Goal: Task Accomplishment & Management: Use online tool/utility

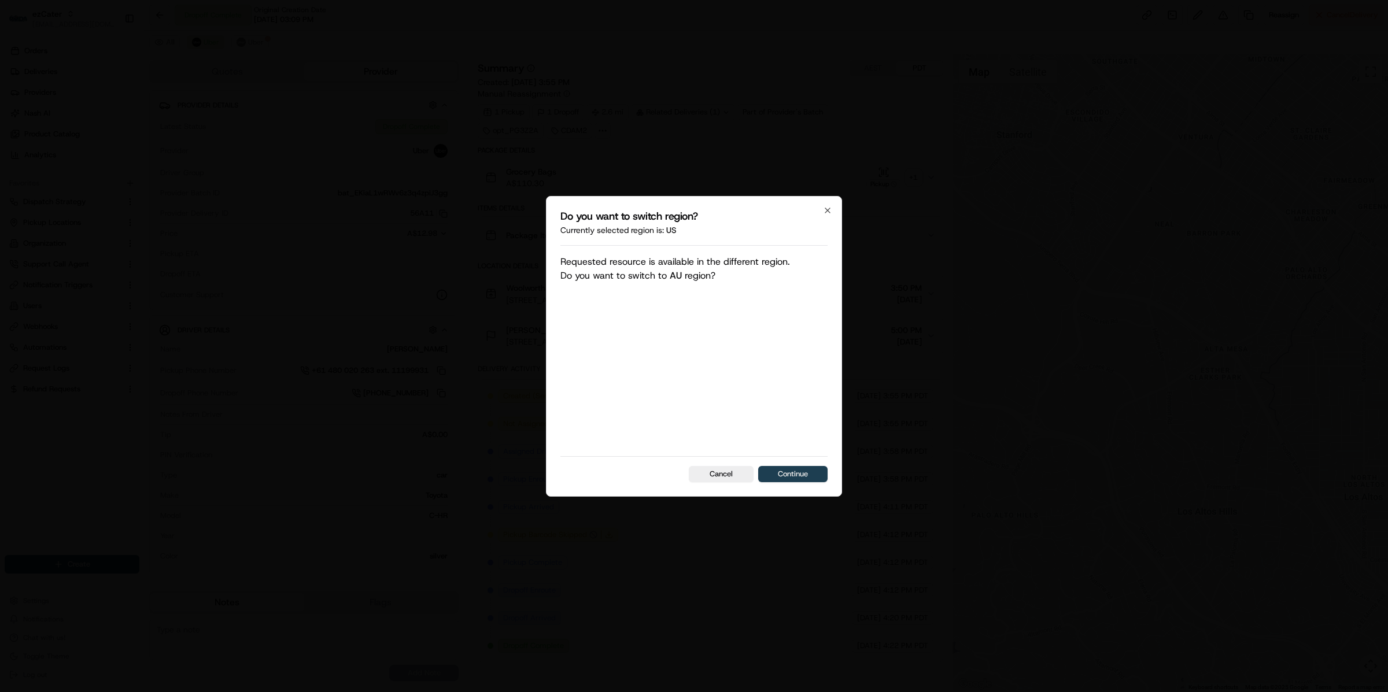
click at [790, 468] on button "Continue" at bounding box center [792, 474] width 69 height 16
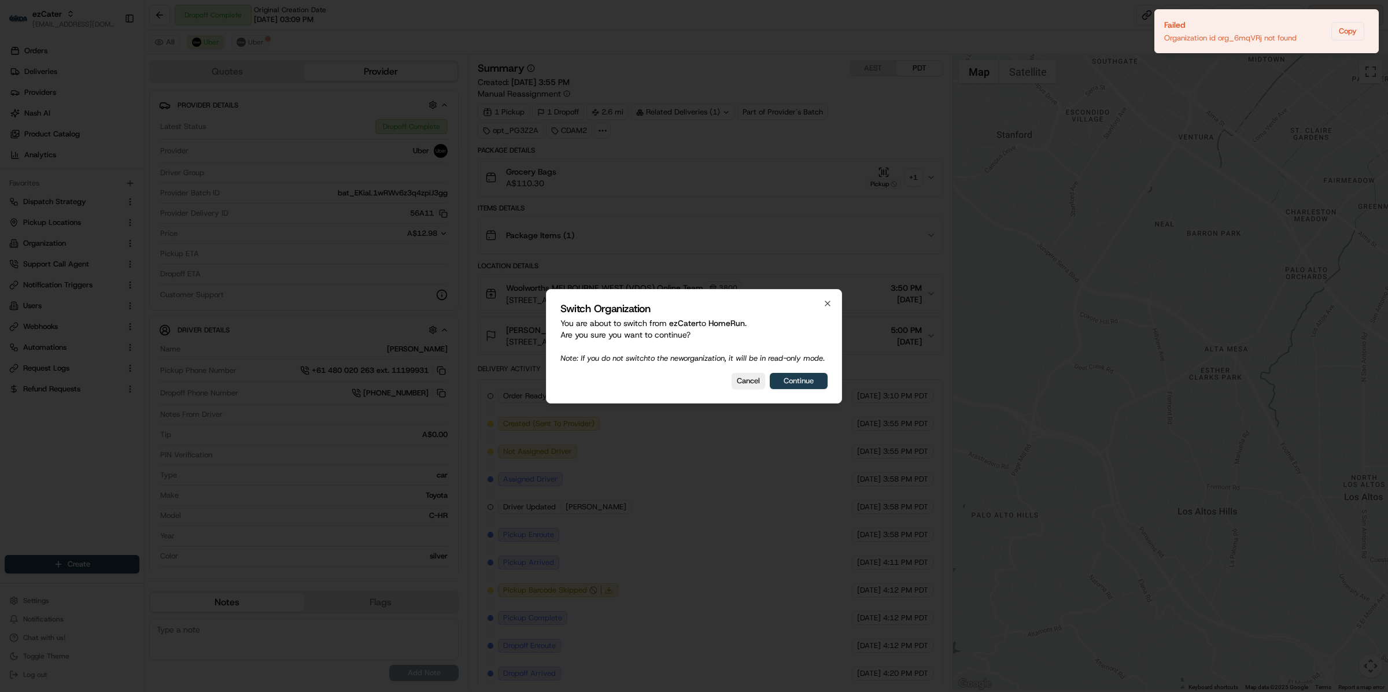
click at [797, 381] on button "Continue" at bounding box center [799, 381] width 58 height 16
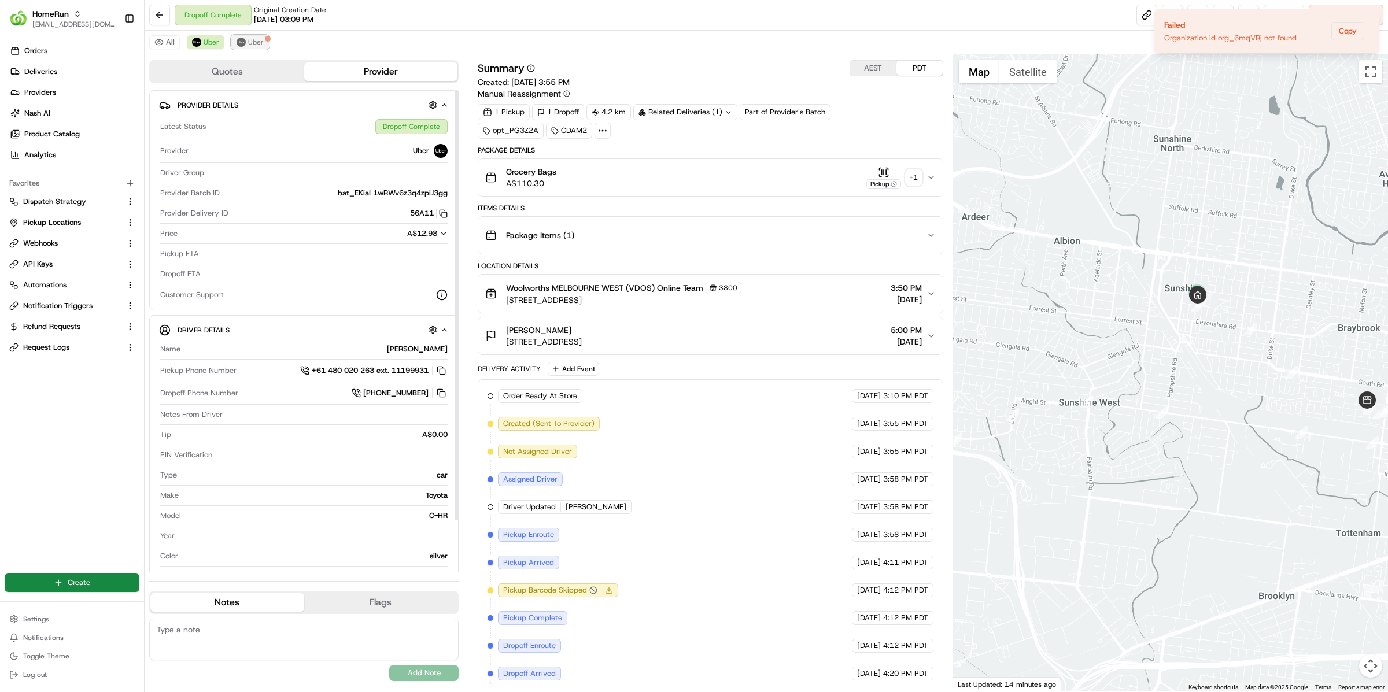
click at [261, 39] on button "Uber" at bounding box center [250, 42] width 38 height 14
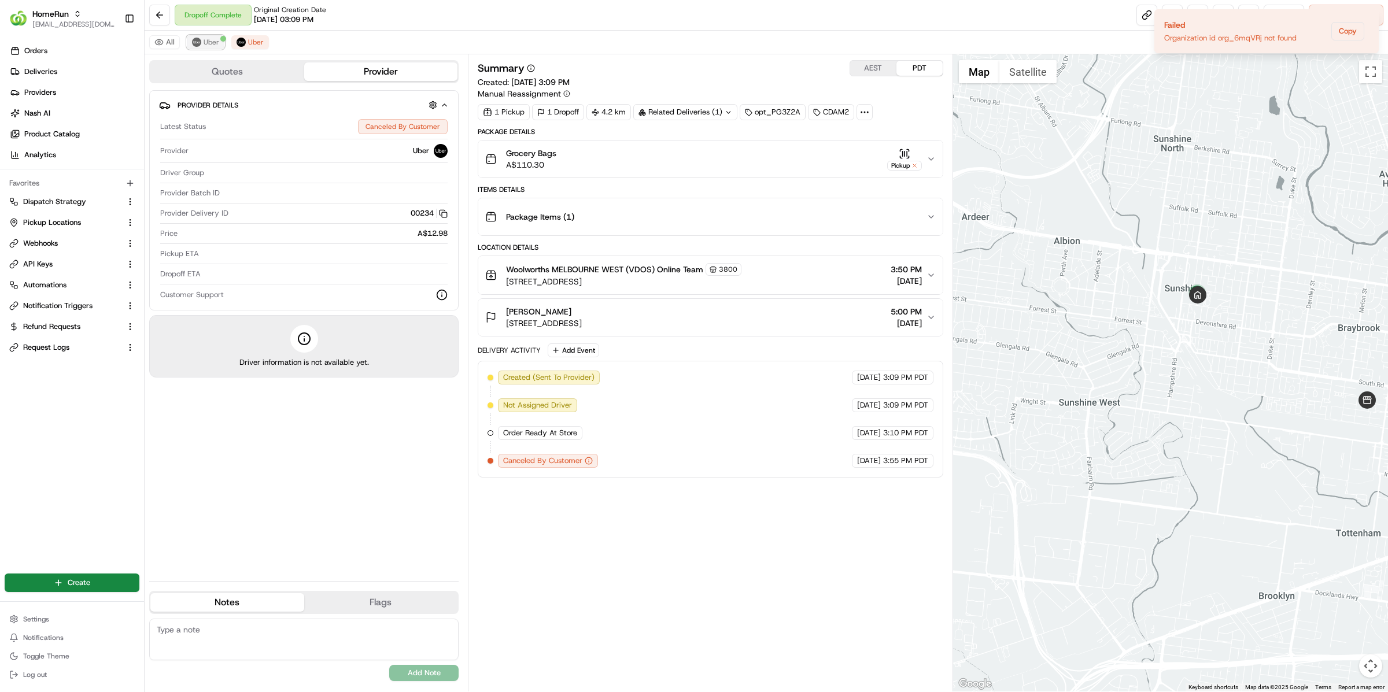
click at [213, 40] on span "Uber" at bounding box center [212, 42] width 16 height 9
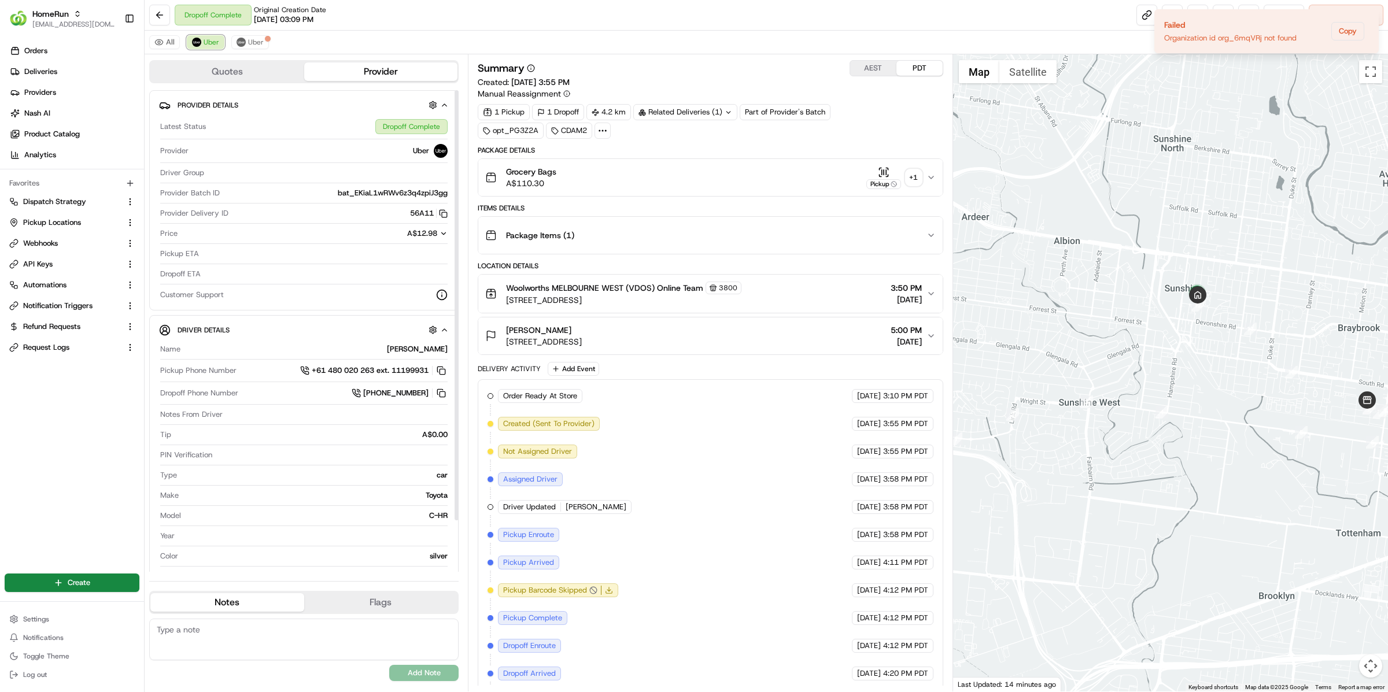
scroll to position [23, 0]
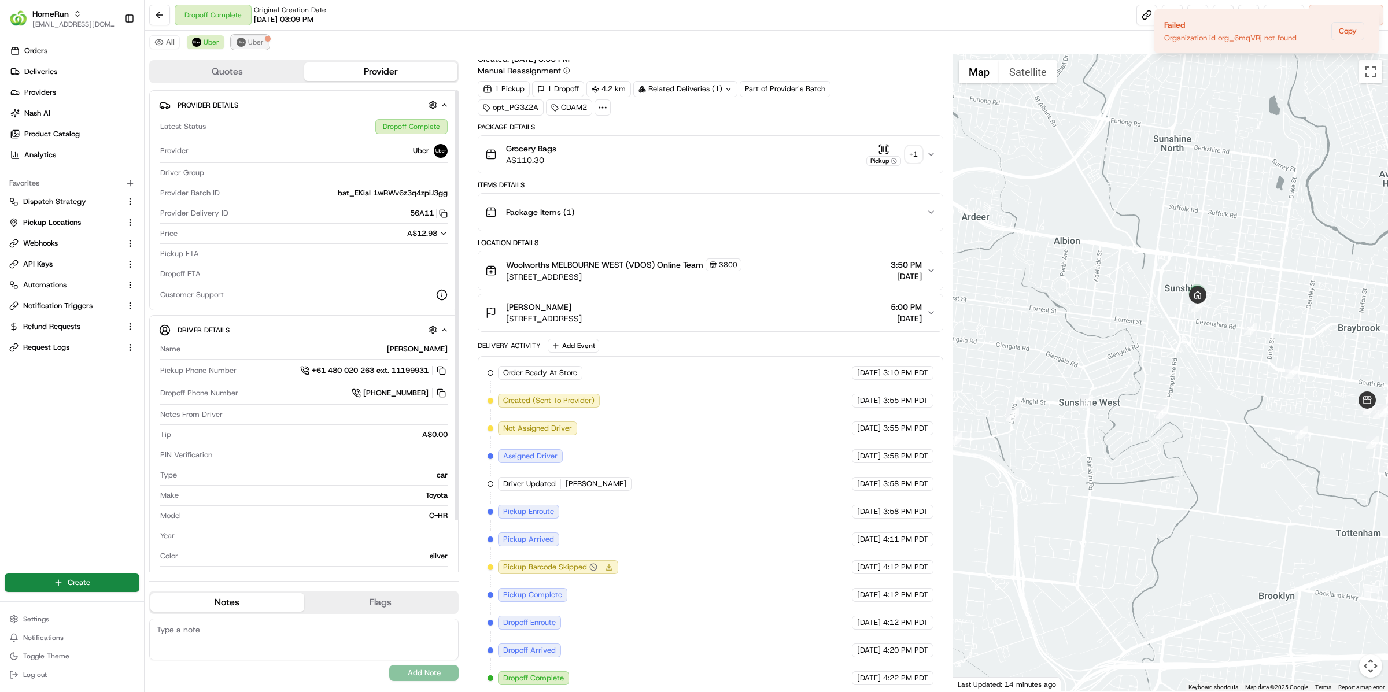
click at [236, 35] on button "Uber" at bounding box center [250, 42] width 38 height 14
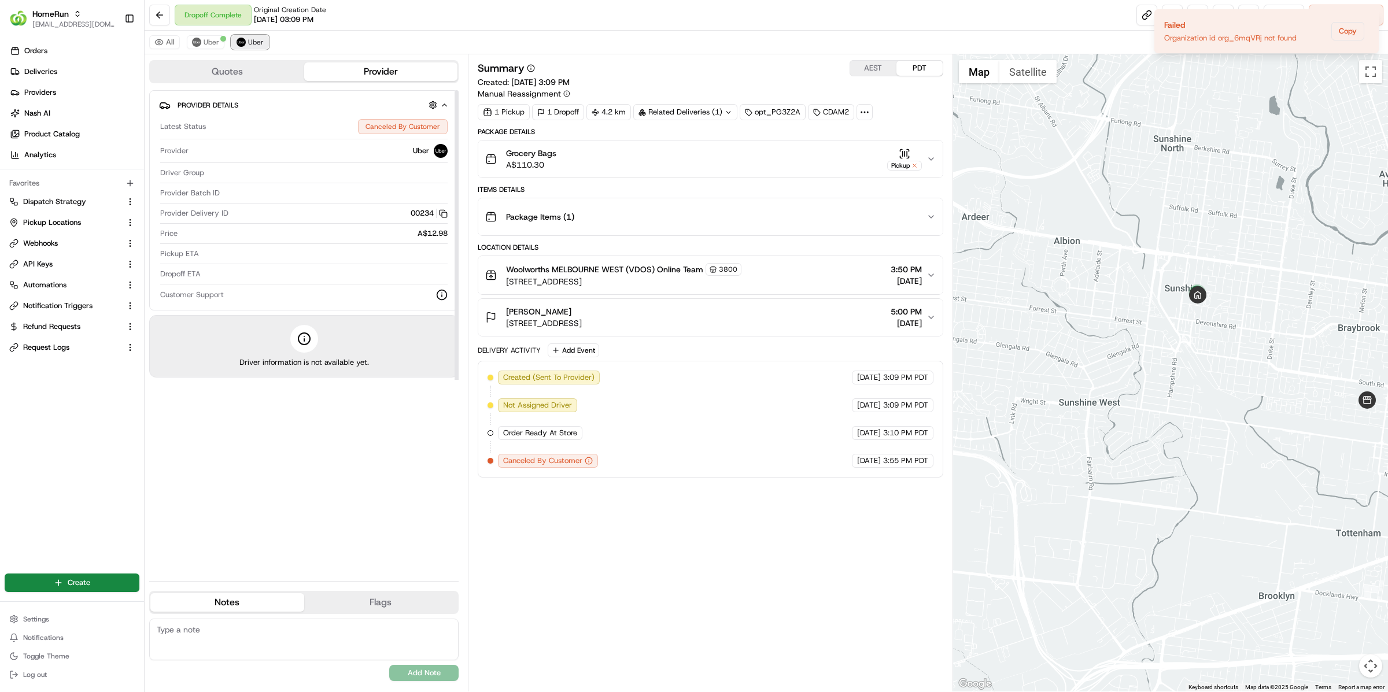
scroll to position [0, 0]
click at [191, 38] on button "Uber" at bounding box center [206, 42] width 38 height 14
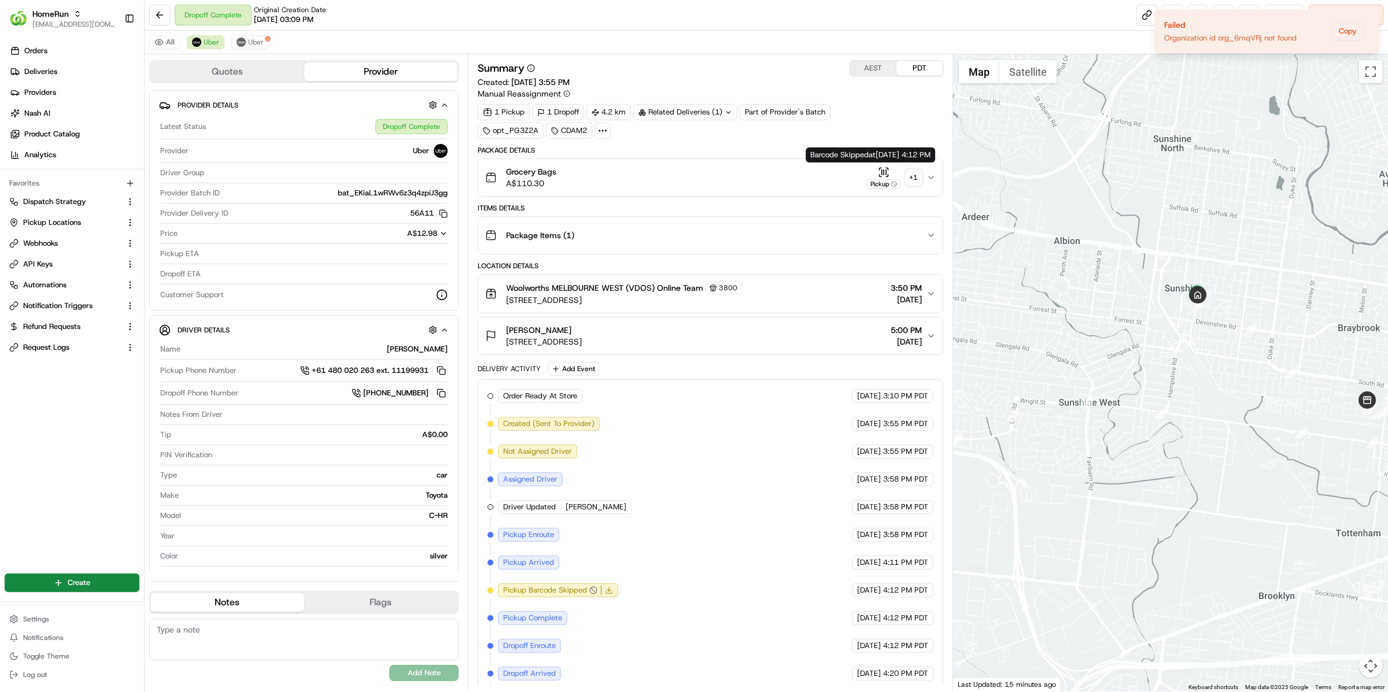
click at [881, 185] on div "Pickup" at bounding box center [883, 184] width 35 height 10
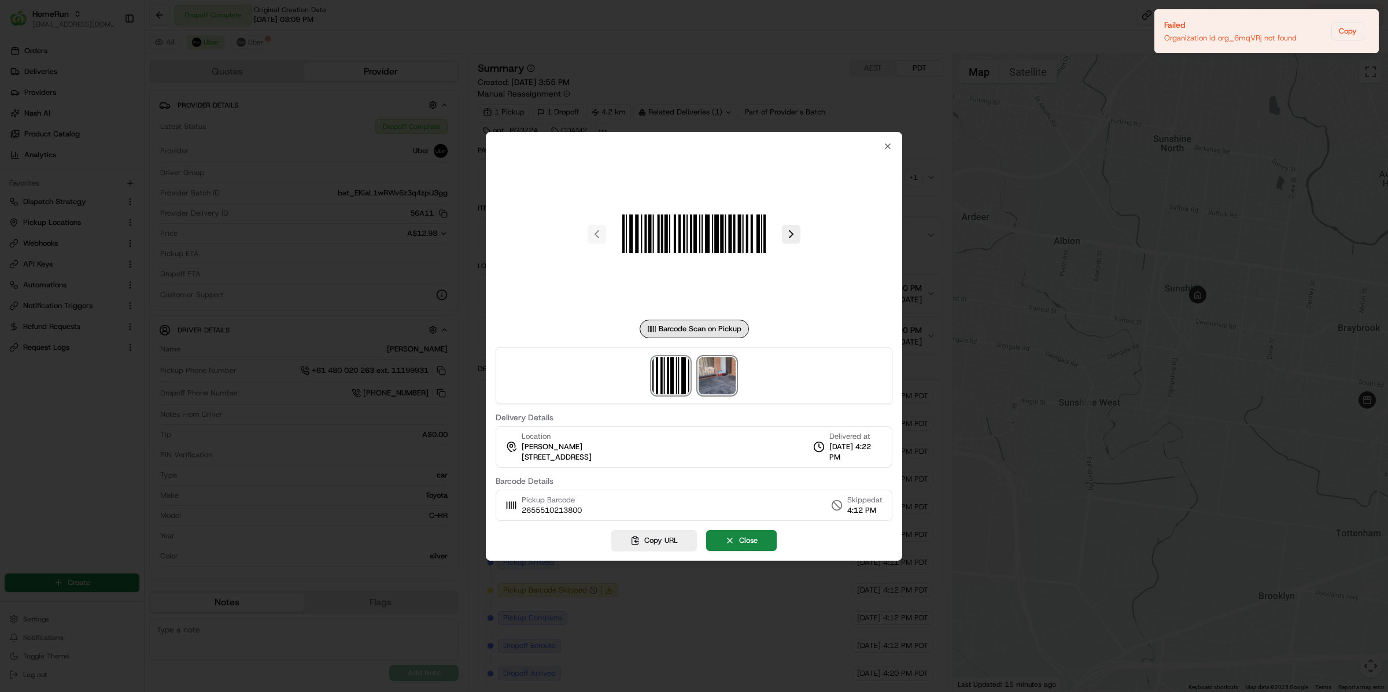
click at [709, 379] on img at bounding box center [717, 375] width 37 height 37
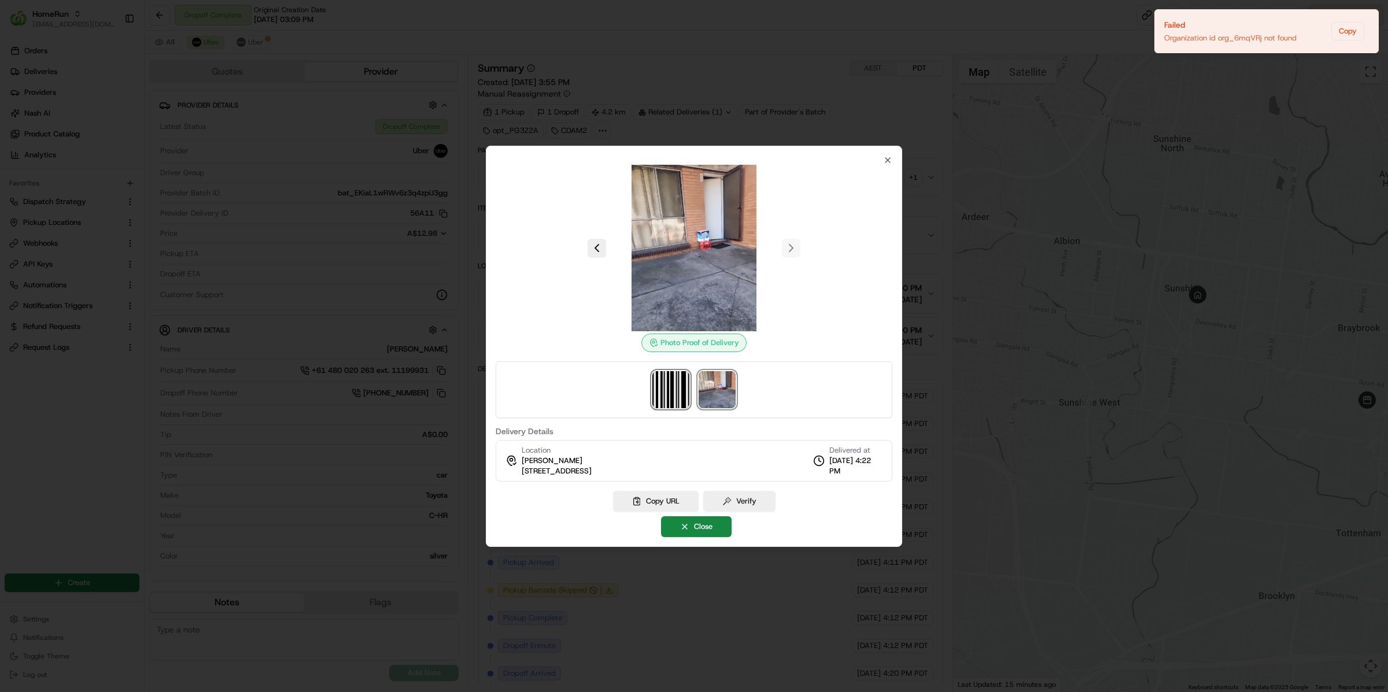
click at [674, 394] on img at bounding box center [670, 389] width 37 height 37
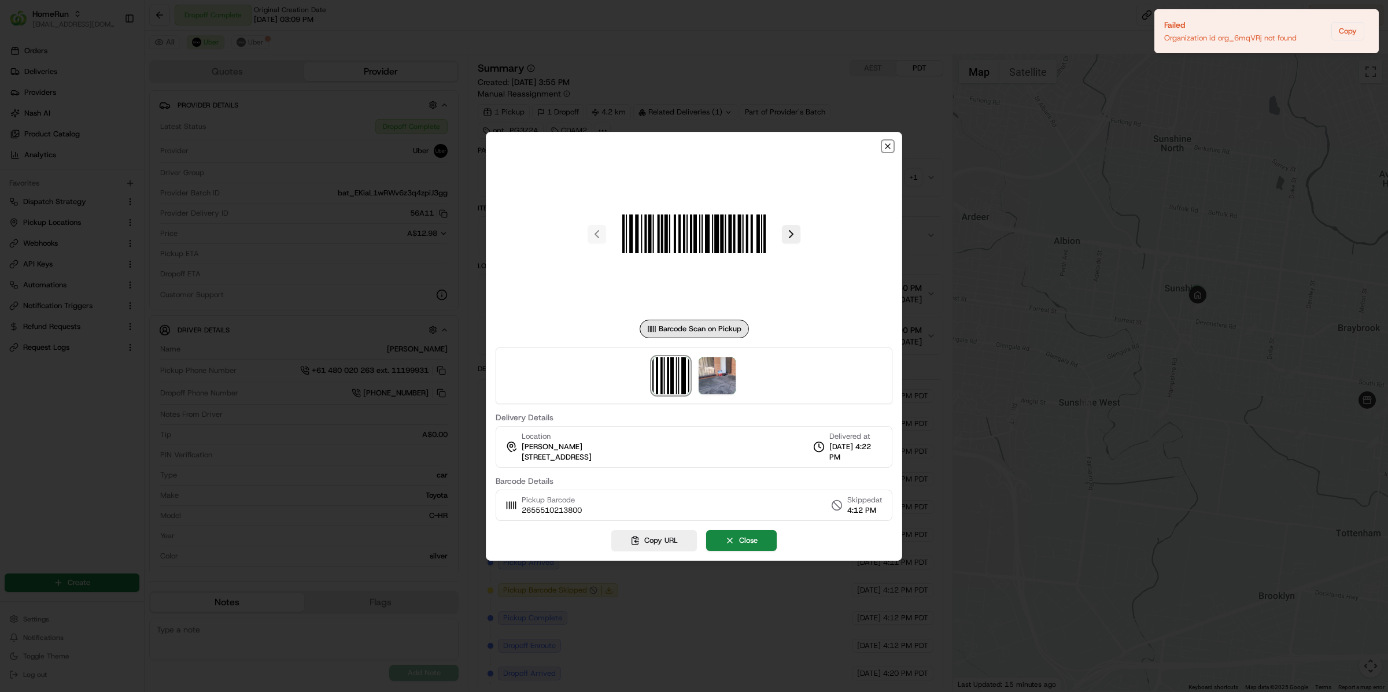
click at [890, 146] on icon "button" at bounding box center [887, 146] width 9 height 9
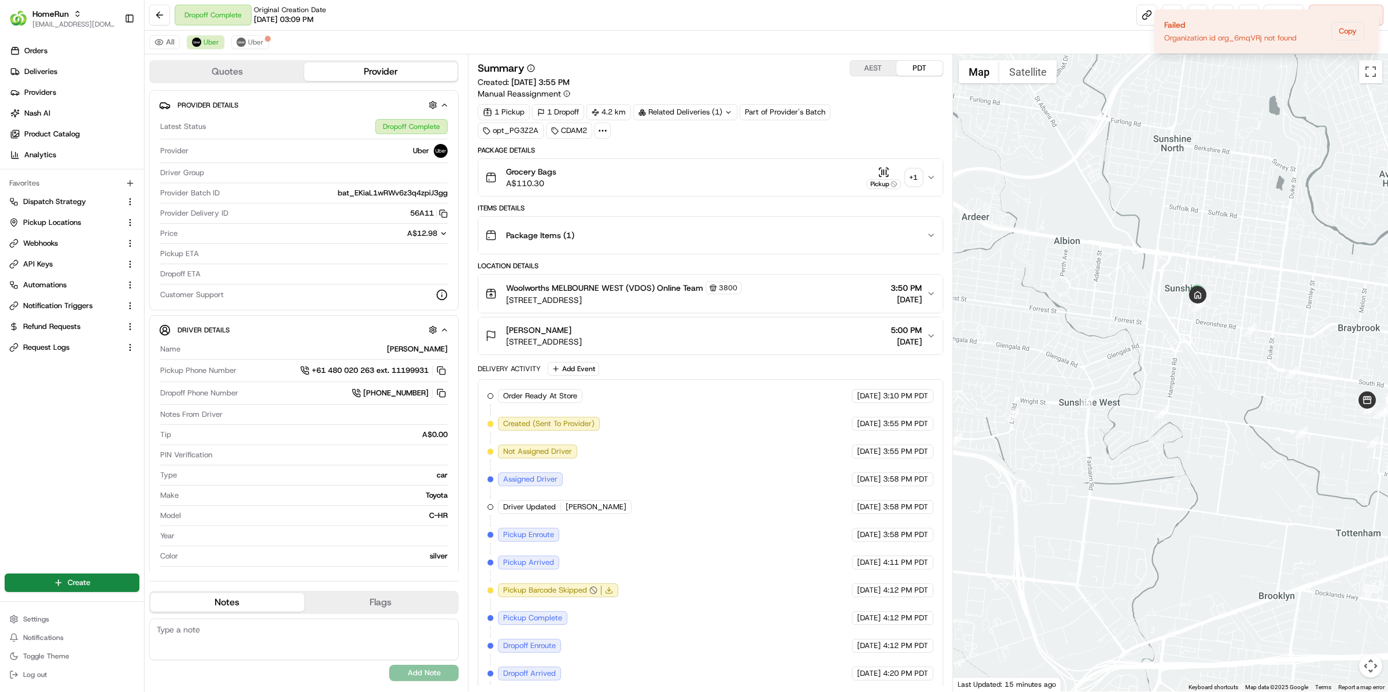
scroll to position [23, 0]
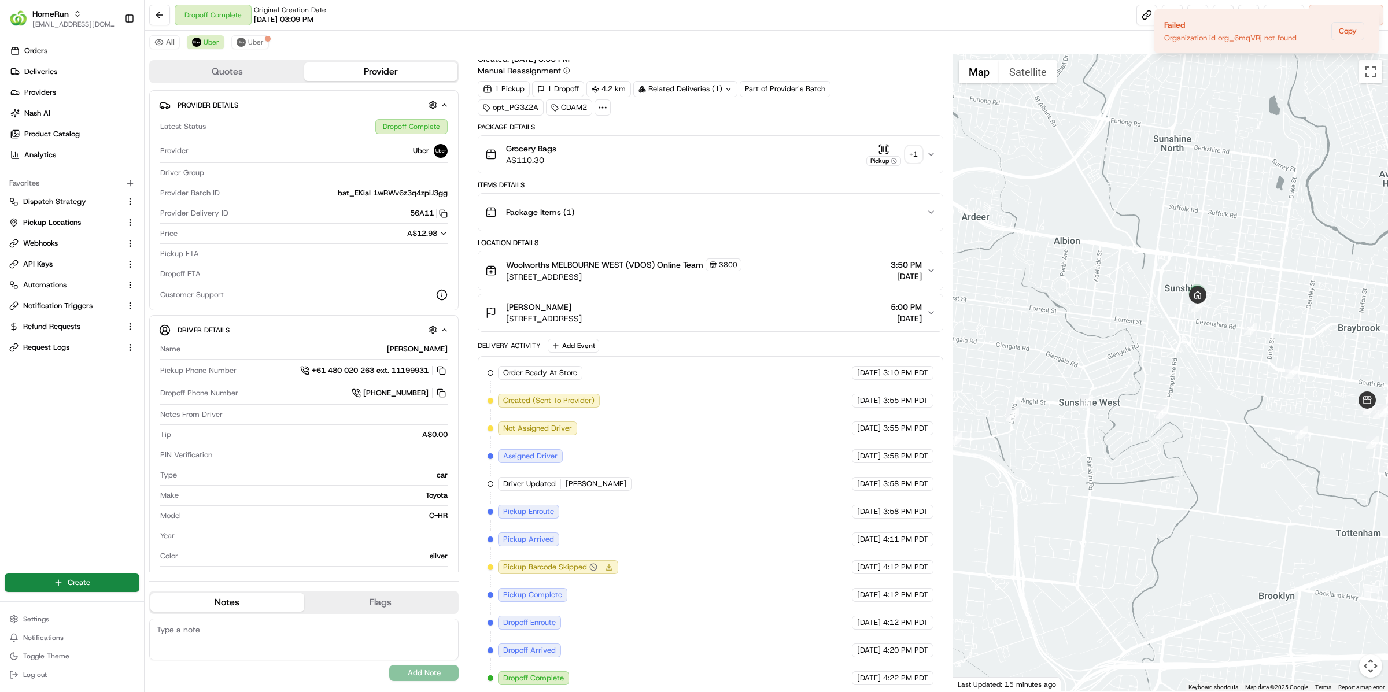
drag, startPoint x: 591, startPoint y: 559, endPoint x: 553, endPoint y: 581, distance: 43.5
click at [553, 580] on div "Order Ready At Store HomeRun [DATE] 3:10 PM PDT Created (Sent To Provider) Uber…" at bounding box center [711, 525] width 446 height 319
